Goal: Check status: Check status

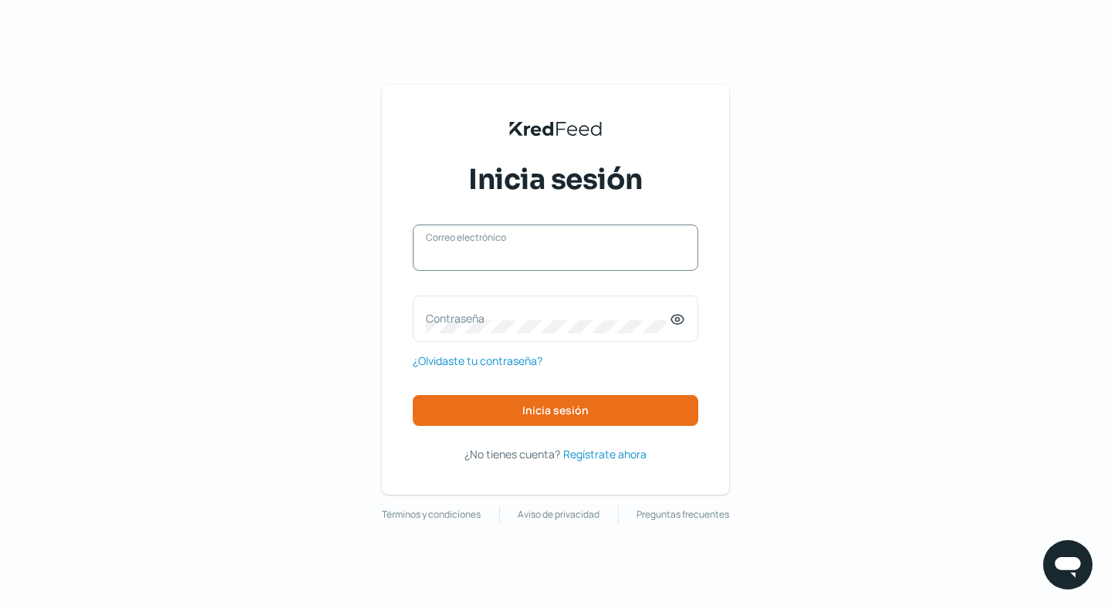
click at [442, 256] on input "Correo electrónico" at bounding box center [555, 255] width 259 height 14
click at [584, 269] on div "Correo electrónico" at bounding box center [556, 248] width 286 height 46
paste input "[EMAIL_ADDRESS][DOMAIN_NAME]"
type input "[EMAIL_ADDRESS][DOMAIN_NAME]"
click at [534, 315] on label "Contraseña" at bounding box center [548, 318] width 244 height 15
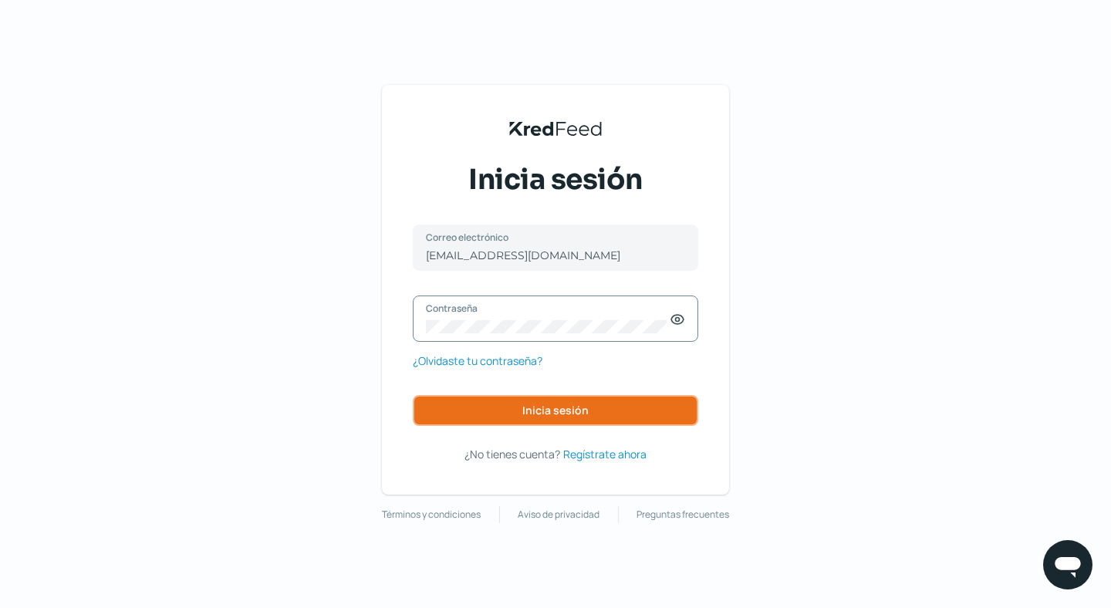
click at [560, 407] on span "Inicia sesión" at bounding box center [555, 410] width 66 height 11
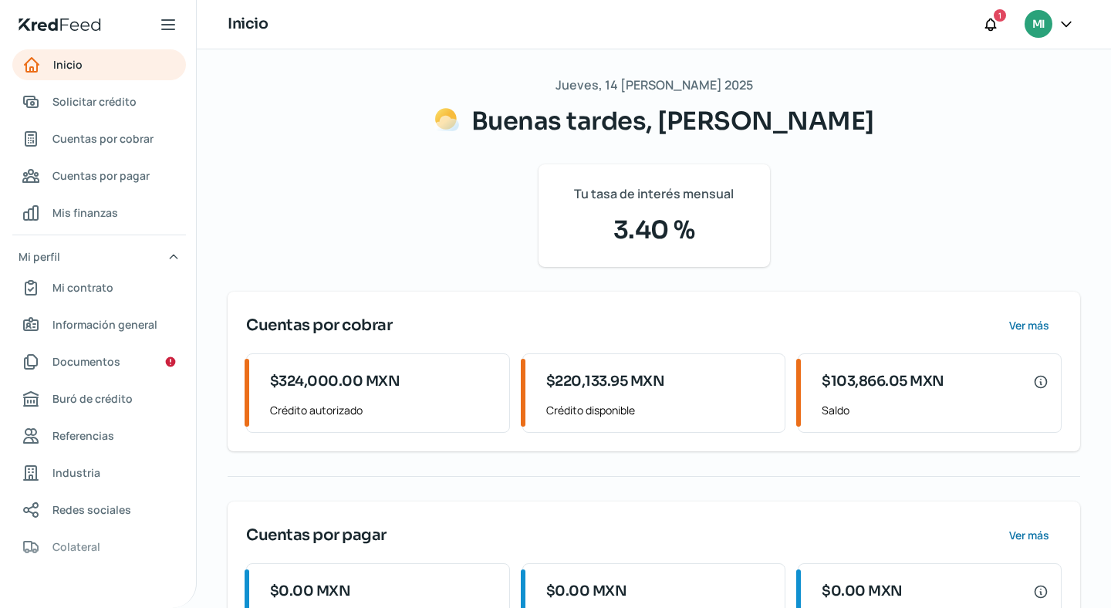
scroll to position [78, 0]
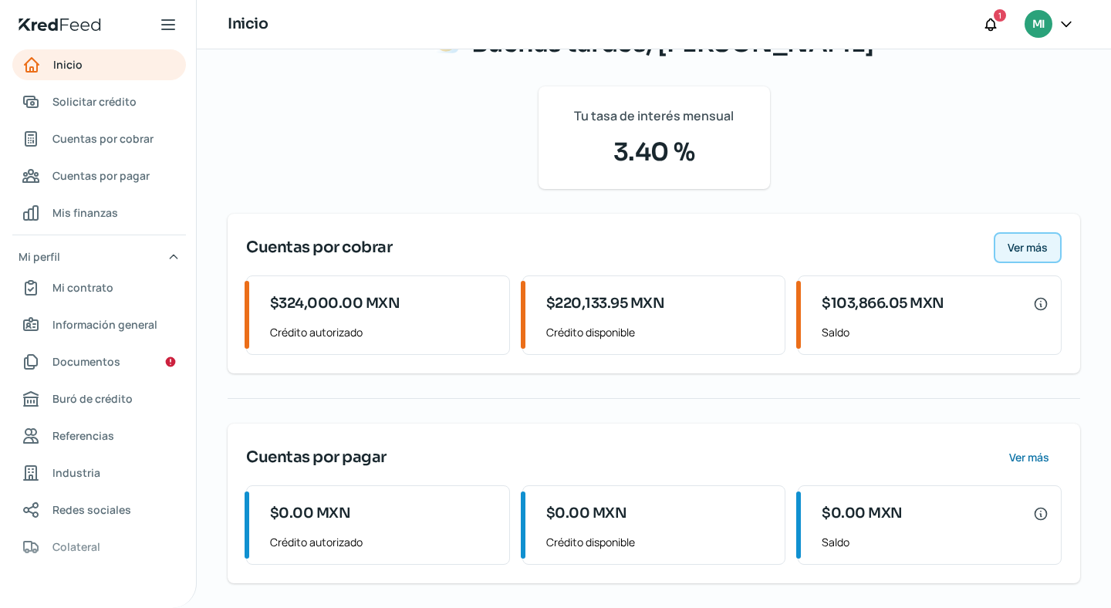
click at [1010, 253] on span "Ver más" at bounding box center [1028, 247] width 40 height 11
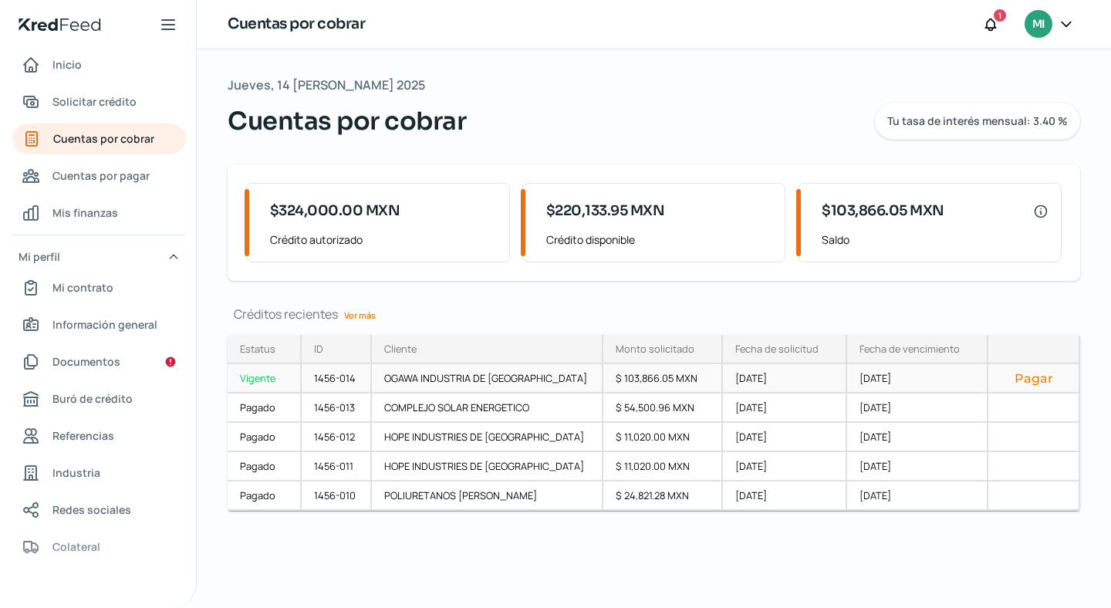
click at [603, 377] on div "$ 103,866.05 MXN" at bounding box center [663, 378] width 120 height 29
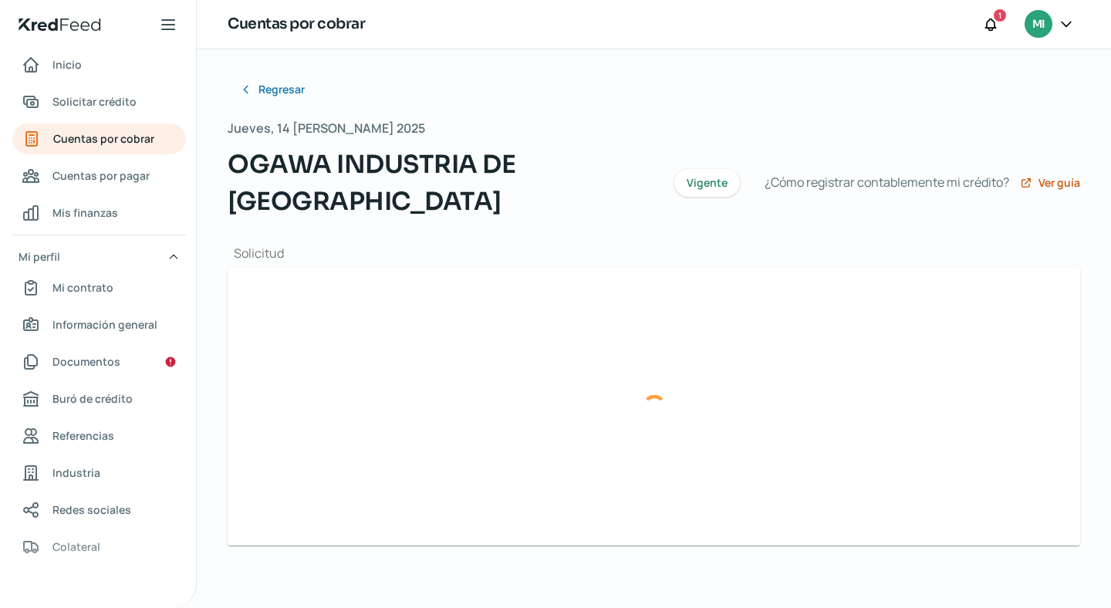
type input "F-836 OIM -25292 ANTICIPO.xml"
type input "F-836 OIM -25292 ANTICIPO.pdf"
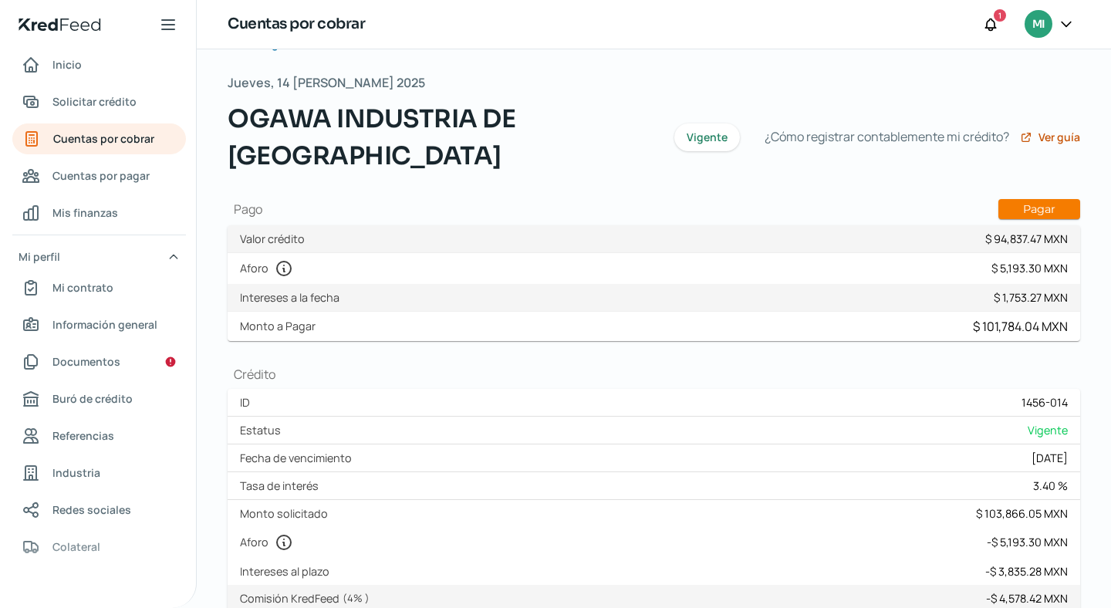
scroll to position [49, 0]
